Goal: Information Seeking & Learning: Find specific fact

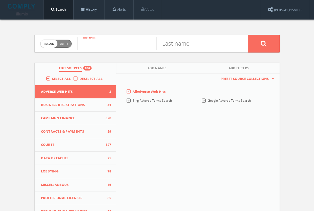
click at [120, 43] on input "text" at bounding box center [117, 43] width 79 height 13
type input "[PERSON_NAME]"
click at [264, 43] on button at bounding box center [264, 44] width 32 height 18
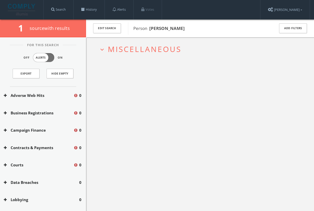
click at [161, 52] on span "Miscellaneous" at bounding box center [145, 49] width 74 height 10
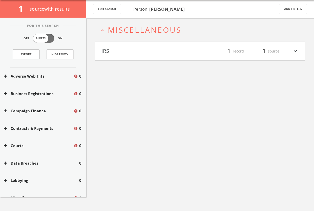
click at [159, 52] on button "IRS" at bounding box center [151, 51] width 99 height 9
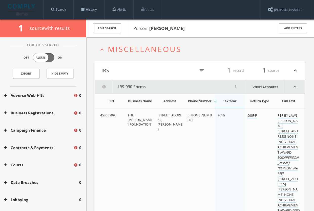
click at [116, 34] on div "Edit Search" at bounding box center [107, 29] width 42 height 18
click at [113, 31] on button "Edit Search" at bounding box center [107, 28] width 28 height 10
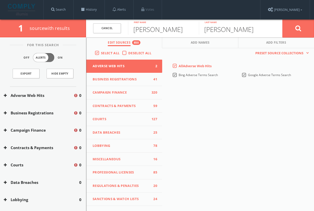
click at [113, 31] on link "Cancel" at bounding box center [107, 28] width 28 height 10
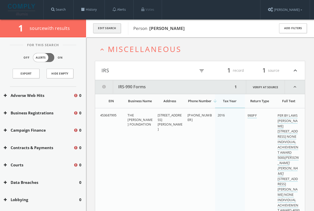
click at [105, 27] on button "Edit Search" at bounding box center [107, 28] width 28 height 10
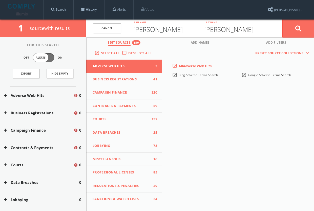
click at [161, 30] on input "[PERSON_NAME]" at bounding box center [163, 28] width 71 height 13
type input "[PERSON_NAME]"
click at [298, 28] on button at bounding box center [299, 28] width 32 height 18
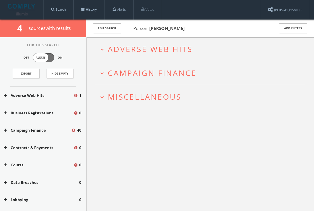
click at [157, 97] on span "Miscellaneous" at bounding box center [145, 96] width 74 height 10
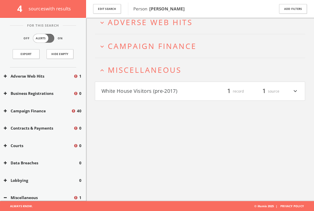
click at [159, 91] on button "White House Visitors (pre-2017)" at bounding box center [151, 91] width 99 height 9
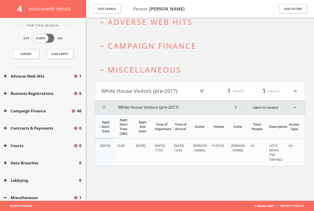
scroll to position [29, 0]
click at [157, 91] on button "White House Visitors (pre-2017)" at bounding box center [149, 91] width 94 height 9
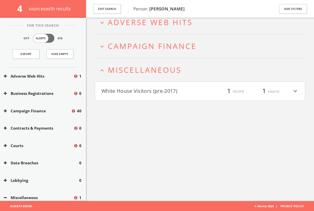
click at [151, 68] on span "Miscellaneous" at bounding box center [145, 70] width 74 height 10
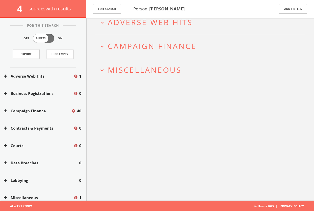
click at [156, 45] on span "Campaign Finance" at bounding box center [152, 46] width 89 height 10
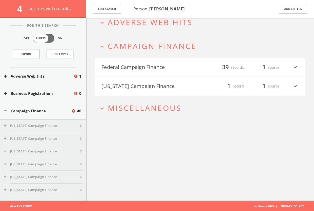
click at [163, 86] on button "[US_STATE] Campaign Finance" at bounding box center [151, 86] width 99 height 9
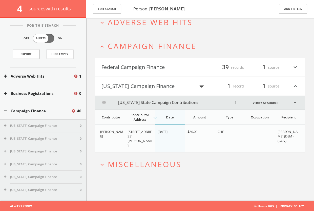
click at [167, 58] on div "Federal Campaign Finance filter_list 39 records 1 source expand_more" at bounding box center [200, 67] width 210 height 19
click at [169, 69] on button "Federal Campaign Finance" at bounding box center [151, 67] width 99 height 9
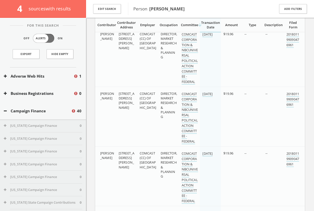
scroll to position [889, 0]
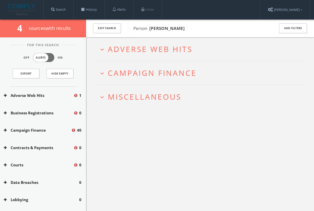
click at [166, 71] on span "Campaign Finance" at bounding box center [152, 73] width 89 height 10
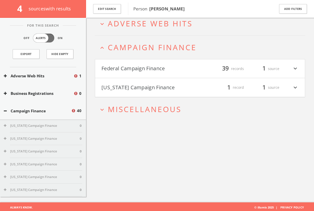
scroll to position [29, 0]
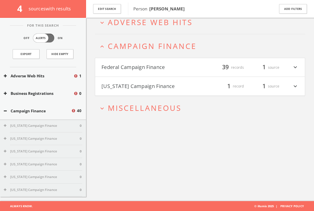
click at [166, 48] on span "Campaign Finance" at bounding box center [152, 46] width 89 height 10
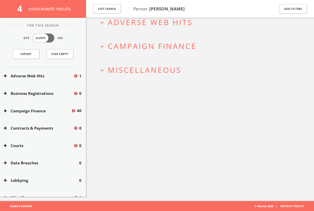
click at [169, 23] on span "Adverse Web Hits" at bounding box center [150, 22] width 85 height 10
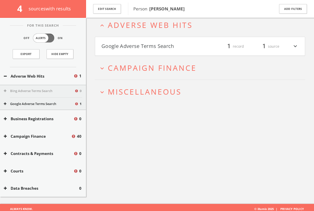
click at [162, 41] on h4 "Google Adverse Terms Search filter_list 1 record 1 source expand_more" at bounding box center [200, 46] width 210 height 19
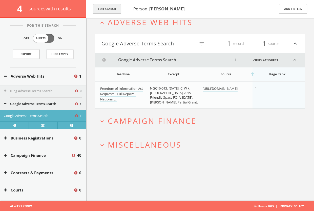
click at [106, 13] on button "Edit Search" at bounding box center [107, 9] width 28 height 10
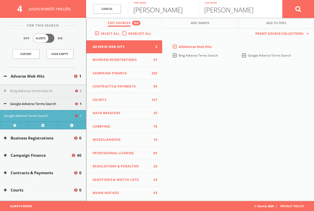
click at [162, 13] on input "[PERSON_NAME]" at bounding box center [163, 8] width 71 height 13
type input "mark"
type input "[PERSON_NAME]"
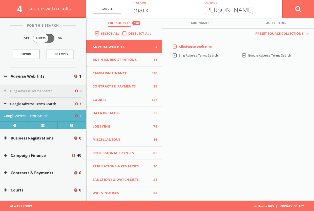
click at [298, 9] on button at bounding box center [299, 9] width 32 height 18
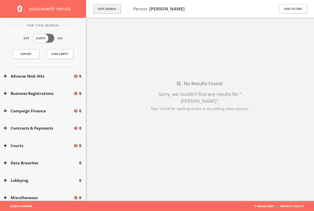
click at [111, 11] on button "Edit Search" at bounding box center [107, 9] width 28 height 10
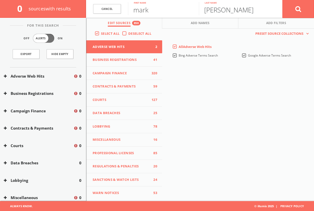
click at [231, 13] on input "[PERSON_NAME]" at bounding box center [234, 8] width 71 height 13
click at [231, 13] on input "shurilla" at bounding box center [234, 8] width 71 height 13
paste input "S"
type input "Shurilla"
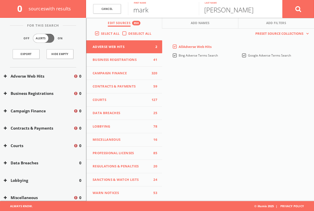
click at [157, 11] on input "mark" at bounding box center [163, 8] width 71 height 13
click at [298, 9] on button at bounding box center [299, 9] width 32 height 18
